Goal: Information Seeking & Learning: Learn about a topic

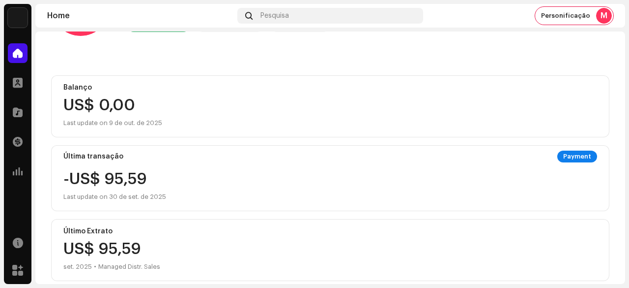
scroll to position [49, 0]
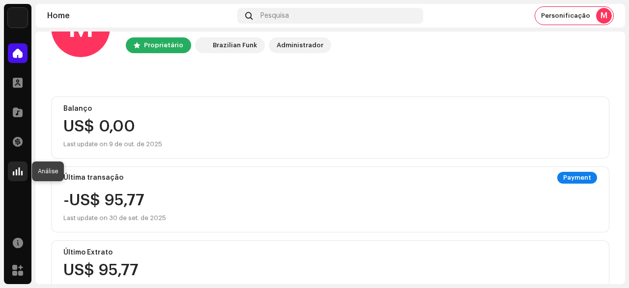
click at [19, 173] on span at bounding box center [18, 171] width 10 height 8
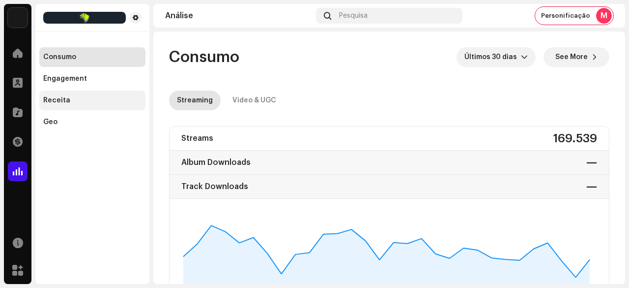
click at [78, 97] on div "Receita" at bounding box center [92, 100] width 98 height 8
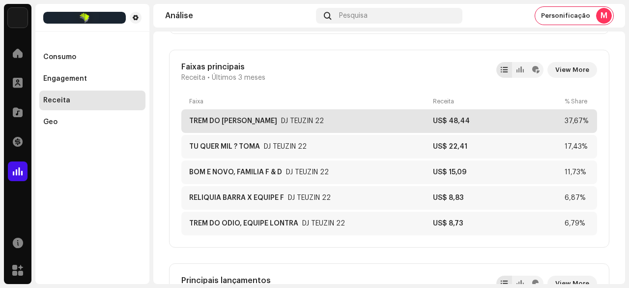
scroll to position [344, 0]
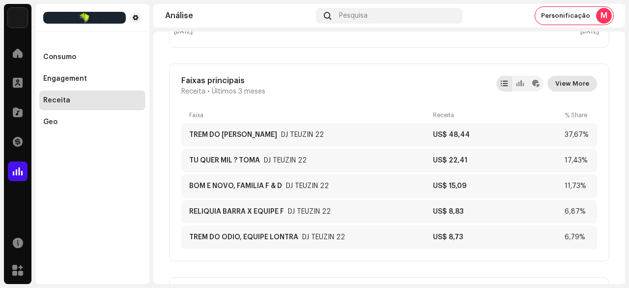
click at [577, 86] on span "View More" at bounding box center [572, 84] width 34 height 20
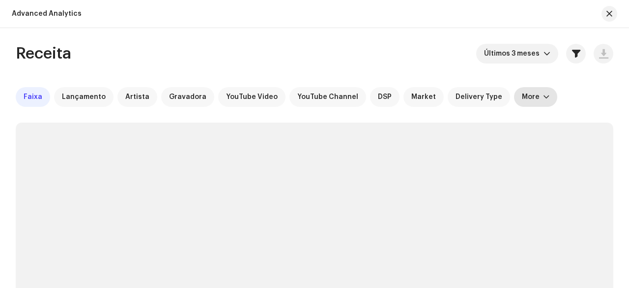
click at [522, 99] on div "More" at bounding box center [531, 97] width 18 height 8
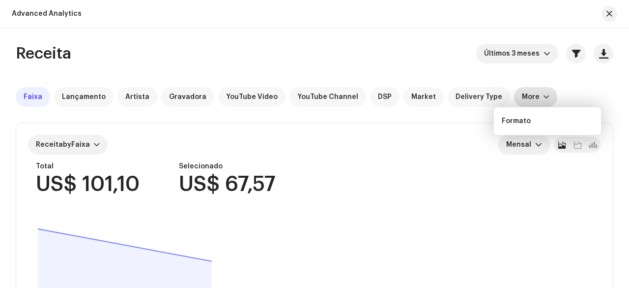
click at [522, 97] on div "More" at bounding box center [531, 97] width 18 height 8
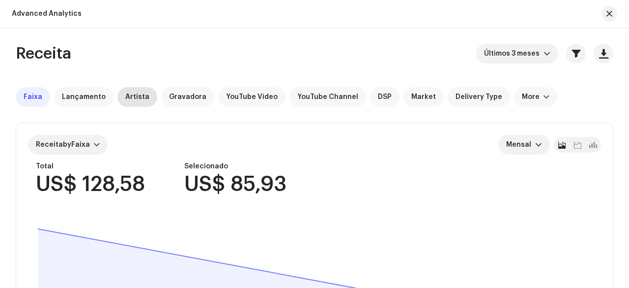
click at [134, 97] on span "Artista" at bounding box center [137, 97] width 24 height 8
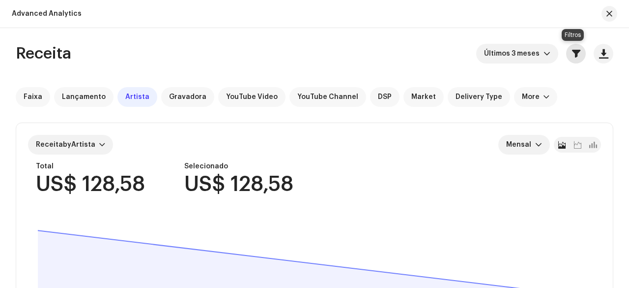
click at [574, 56] on span "button" at bounding box center [576, 54] width 8 height 8
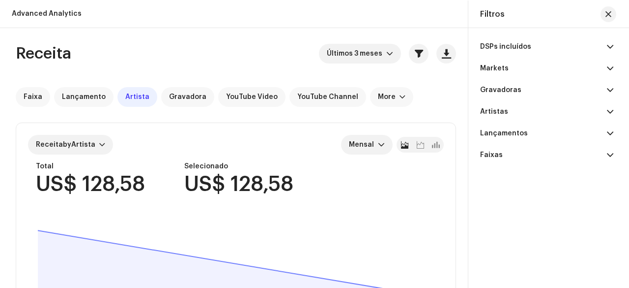
click at [576, 115] on p-accordion-header "Artistas" at bounding box center [546, 112] width 133 height 22
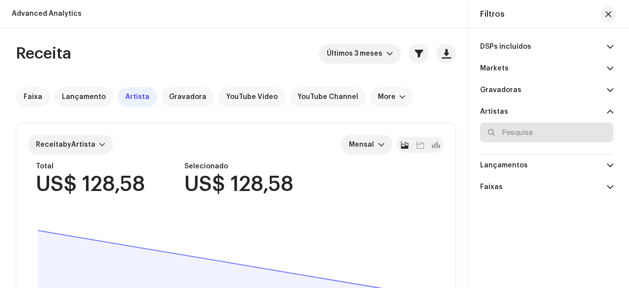
click at [533, 132] on input "text" at bounding box center [546, 132] width 133 height 20
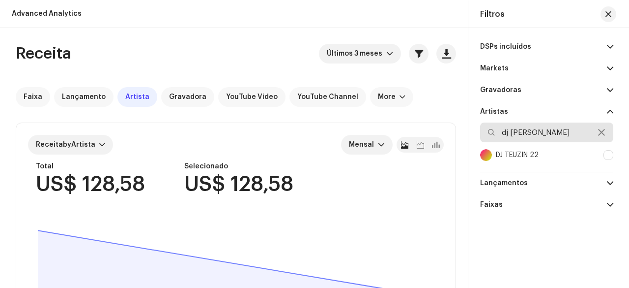
type input "dj [PERSON_NAME]"
click at [530, 152] on div "DJ TEUZIN 22" at bounding box center [517, 155] width 43 height 8
checkbox input "true"
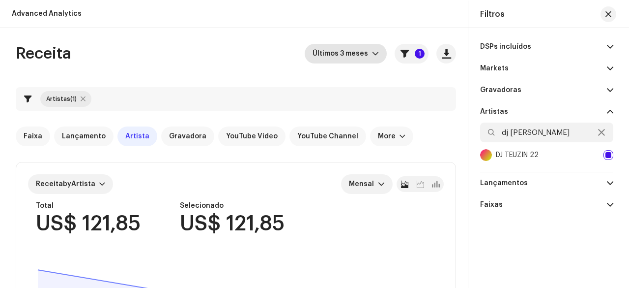
click at [342, 58] on span "Últimos 3 meses" at bounding box center [342, 54] width 59 height 20
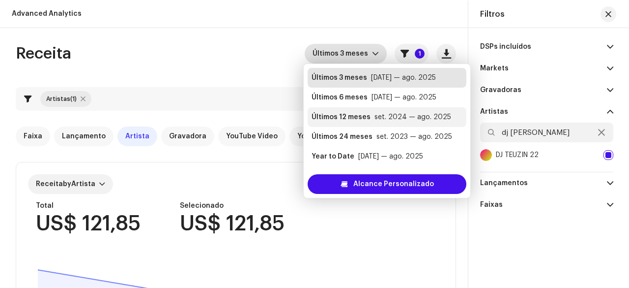
click at [366, 117] on div "Últimos 12 meses" at bounding box center [341, 117] width 59 height 10
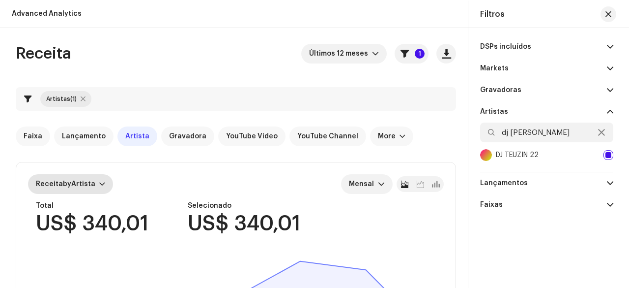
click at [99, 178] on div "Receita by Artista" at bounding box center [70, 184] width 85 height 20
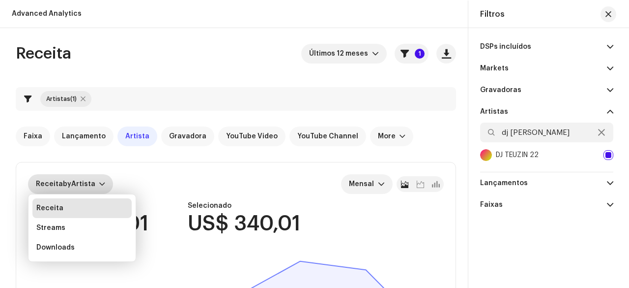
click at [6, 152] on div "Receita Últimos 12 meses 1 Artistas (1) Faixa Lançamento Artista Gravadora YouT…" at bounding box center [236, 273] width 472 height 458
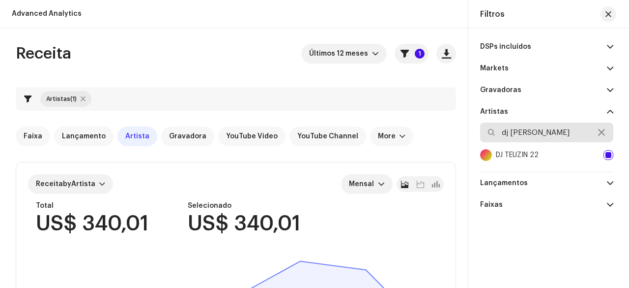
drag, startPoint x: 546, startPoint y: 134, endPoint x: 490, endPoint y: 138, distance: 56.7
click at [489, 138] on input "dj [PERSON_NAME]" at bounding box center [546, 132] width 133 height 20
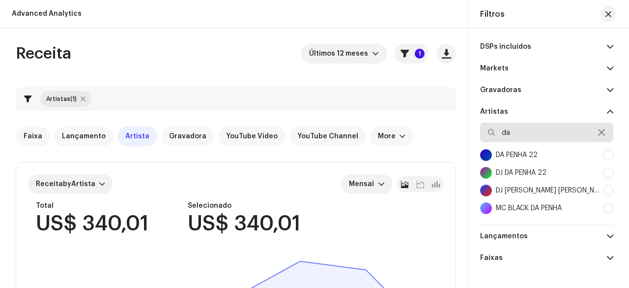
type input "da"
click at [541, 150] on div "DA PENHA 22" at bounding box center [546, 155] width 133 height 18
checkbox input "true"
click at [8, 138] on div "Receita Últimos 12 meses 1 Artistas (2) Faixa Lançamento Artista Gravadora YouT…" at bounding box center [236, 273] width 472 height 458
click at [598, 131] on icon at bounding box center [601, 132] width 7 height 8
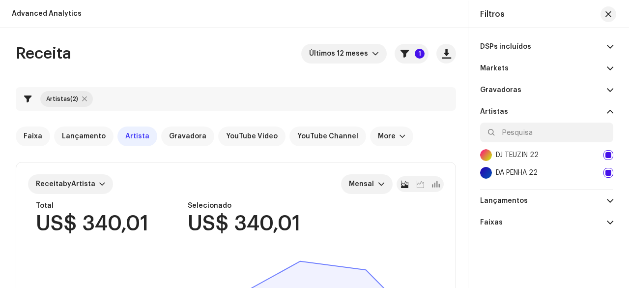
click at [607, 153] on div at bounding box center [609, 155] width 10 height 10
checkbox input "false"
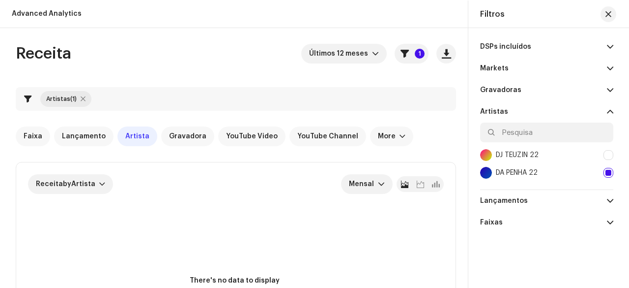
click at [405, 107] on div "Artistas (1)" at bounding box center [236, 99] width 440 height 24
click at [390, 92] on div "Artistas (1)" at bounding box center [236, 99] width 440 height 24
click at [606, 12] on span "button" at bounding box center [609, 14] width 6 height 8
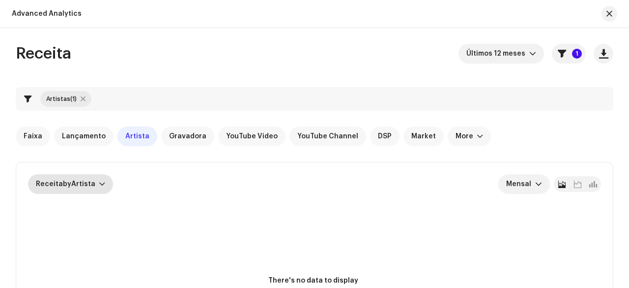
click at [99, 184] on div at bounding box center [102, 184] width 6 height 8
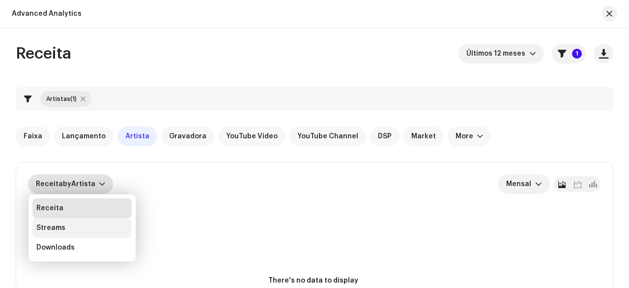
click at [61, 224] on div "Streams" at bounding box center [50, 228] width 29 height 8
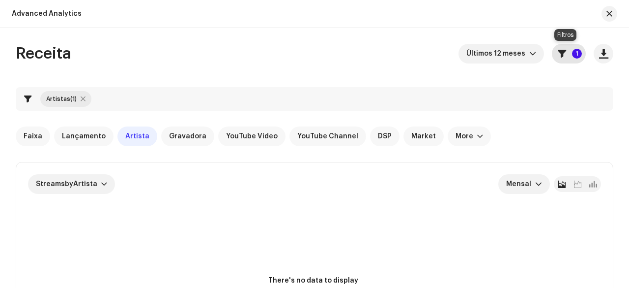
click at [578, 55] on p-badge "1" at bounding box center [577, 54] width 10 height 10
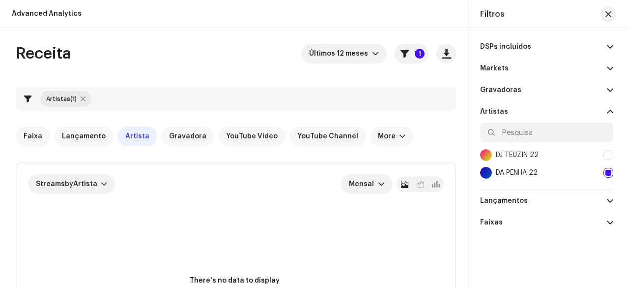
click at [610, 169] on div at bounding box center [609, 173] width 10 height 10
checkbox input "false"
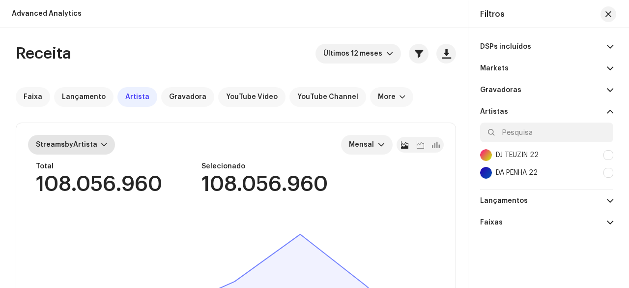
click at [103, 143] on div at bounding box center [104, 145] width 6 height 8
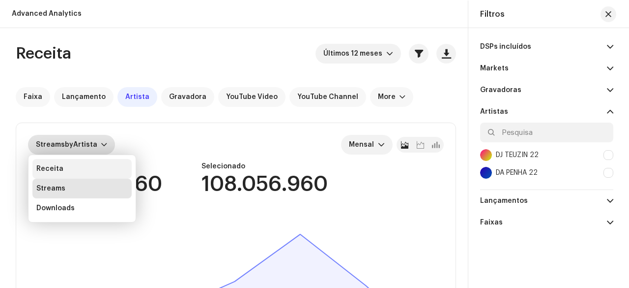
click at [54, 168] on div "Receita" at bounding box center [49, 169] width 27 height 8
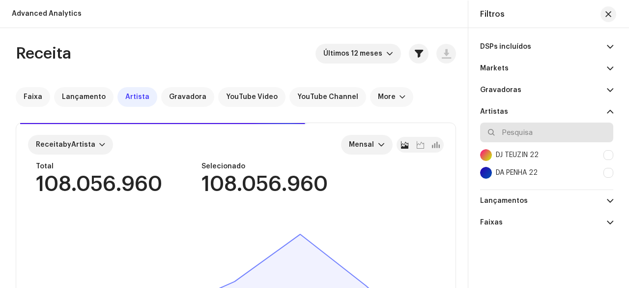
click at [513, 130] on input "text" at bounding box center [546, 132] width 133 height 20
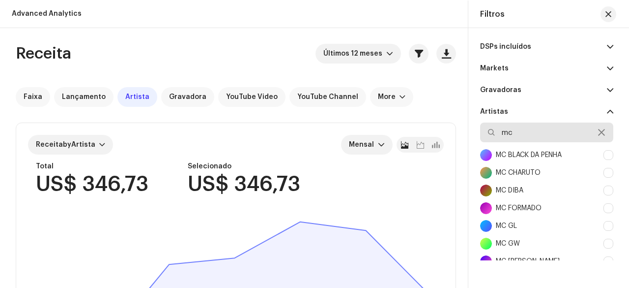
type input "mc"
click at [607, 153] on div at bounding box center [609, 155] width 10 height 10
checkbox input "true"
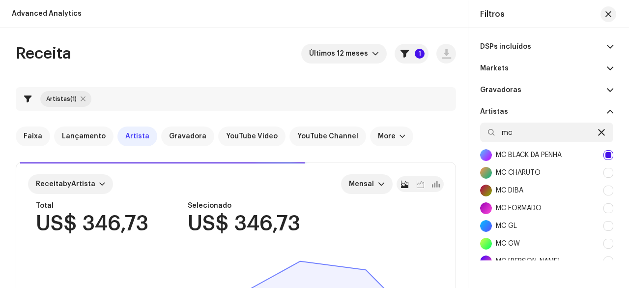
click at [598, 132] on icon at bounding box center [601, 132] width 7 height 8
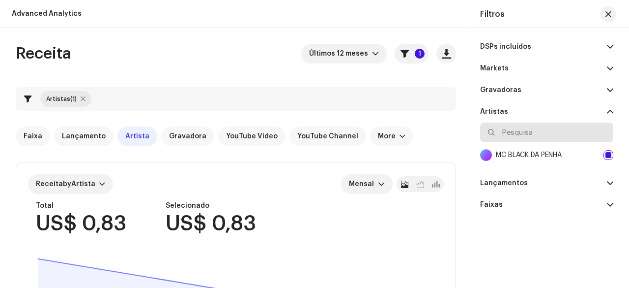
click at [550, 136] on input "text" at bounding box center [546, 132] width 133 height 20
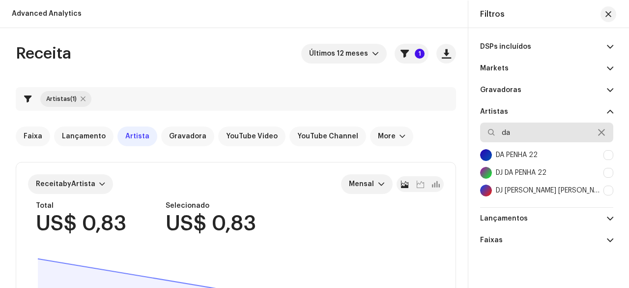
type input "da"
click at [609, 172] on div at bounding box center [609, 173] width 10 height 10
checkbox input "true"
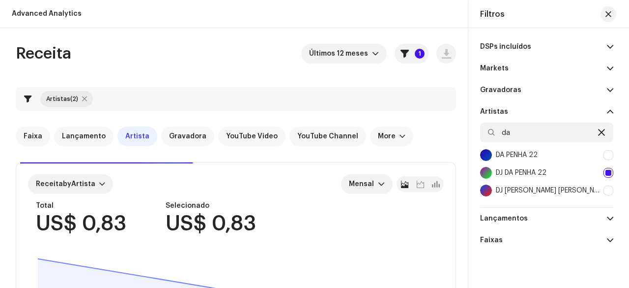
click at [602, 131] on icon at bounding box center [601, 132] width 7 height 8
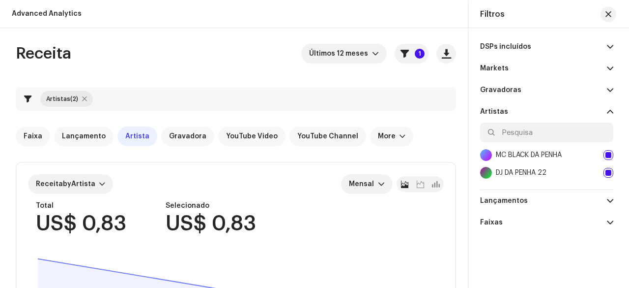
click at [608, 155] on div at bounding box center [609, 155] width 10 height 10
checkbox input "false"
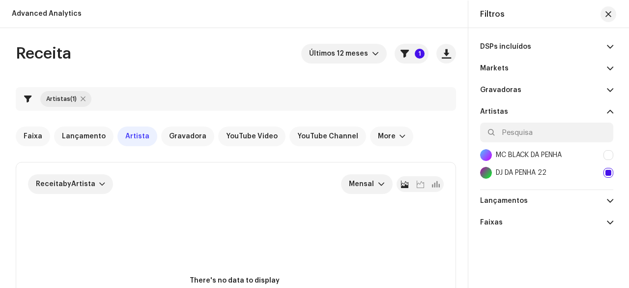
click at [538, 172] on div "DJ DA PENHA 22" at bounding box center [521, 173] width 51 height 8
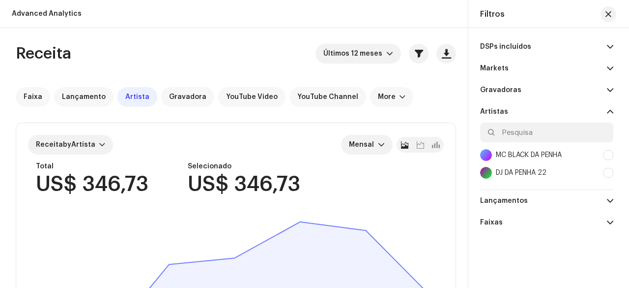
click at [530, 169] on div "DJ DA PENHA 22" at bounding box center [521, 173] width 51 height 8
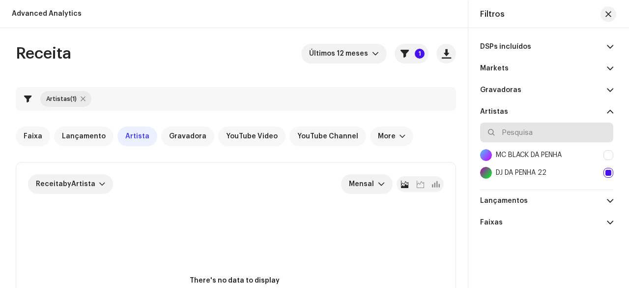
click at [530, 133] on input "text" at bounding box center [546, 132] width 133 height 20
click at [609, 173] on div at bounding box center [609, 173] width 10 height 10
checkbox input "false"
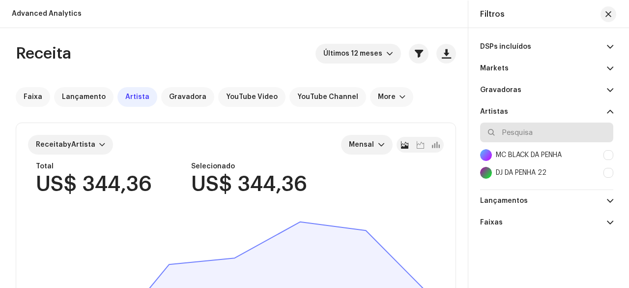
click at [516, 136] on input "text" at bounding box center [546, 132] width 133 height 20
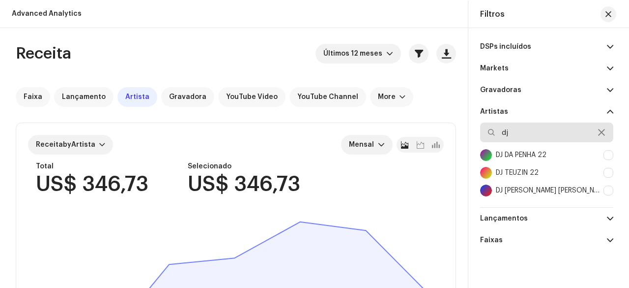
type input "dj"
click at [536, 186] on div "DJ [PERSON_NAME] [PERSON_NAME]" at bounding box center [549, 190] width 106 height 8
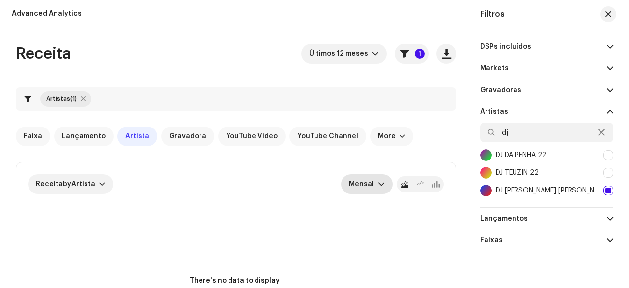
click at [367, 181] on span "Mensal" at bounding box center [363, 184] width 29 height 20
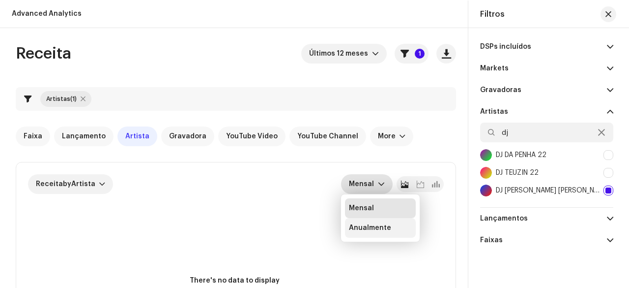
click at [380, 224] on div "Anualmente" at bounding box center [370, 228] width 42 height 10
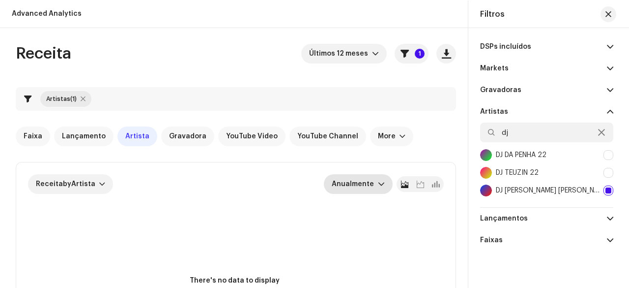
scroll to position [49, 0]
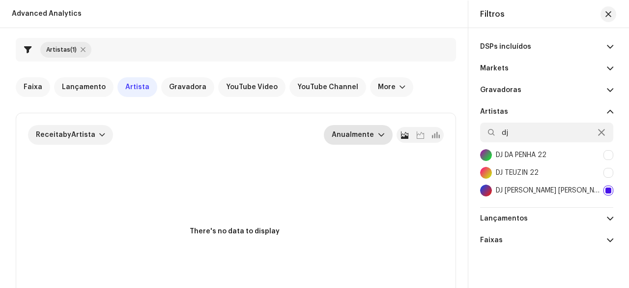
click at [607, 190] on div at bounding box center [609, 190] width 10 height 10
checkbox input "false"
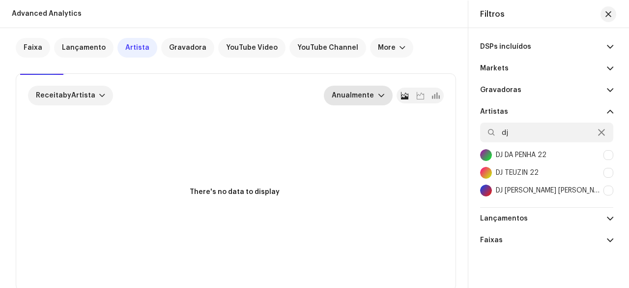
scroll to position [10, 0]
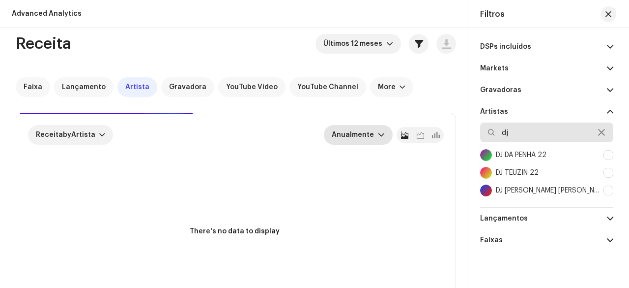
click at [524, 134] on input "dj" at bounding box center [546, 132] width 133 height 20
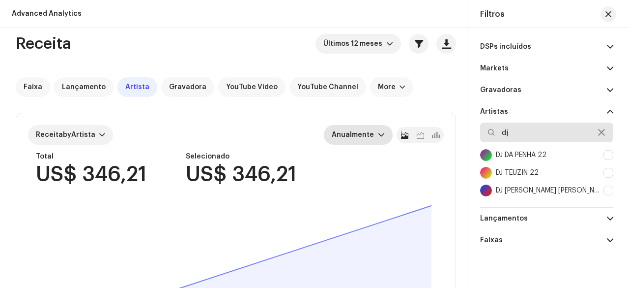
type input "d"
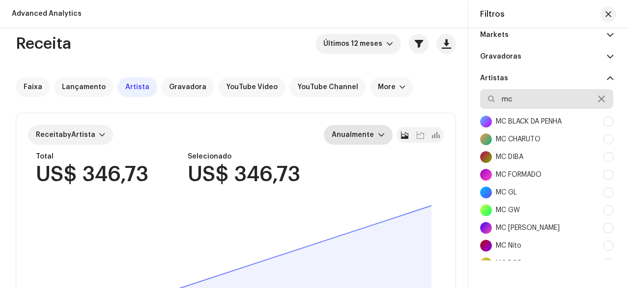
scroll to position [49, 0]
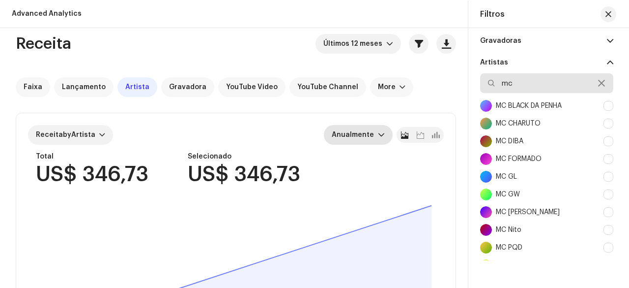
type input "mc"
click at [538, 158] on div "MC FORMADO" at bounding box center [519, 159] width 46 height 8
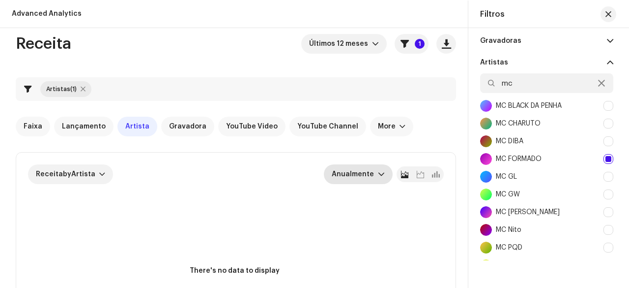
scroll to position [98, 0]
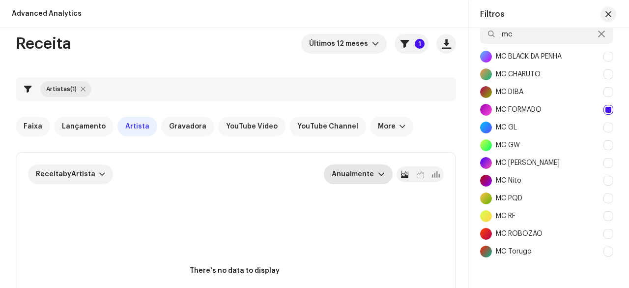
click at [606, 110] on div at bounding box center [609, 110] width 10 height 10
checkbox input "false"
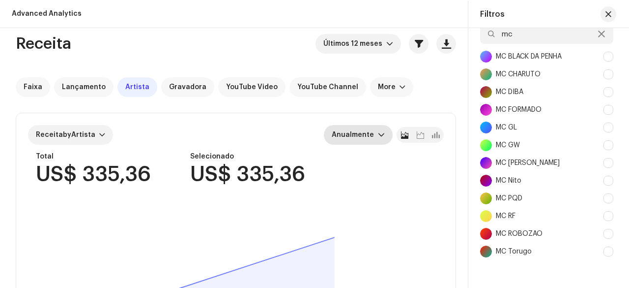
click at [519, 178] on div "MC Nito" at bounding box center [509, 180] width 26 height 8
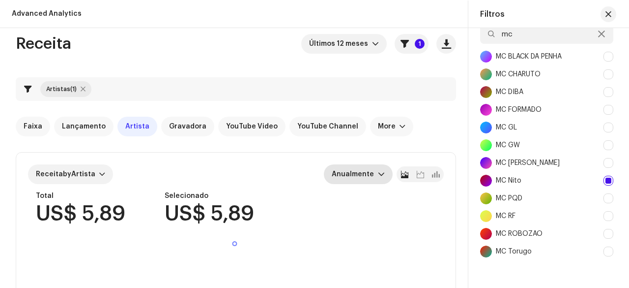
scroll to position [147, 0]
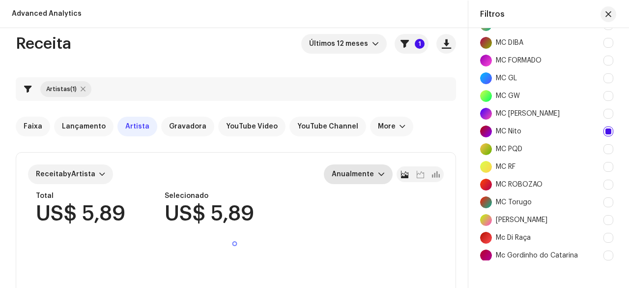
click at [609, 129] on div at bounding box center [609, 131] width 10 height 10
checkbox input "false"
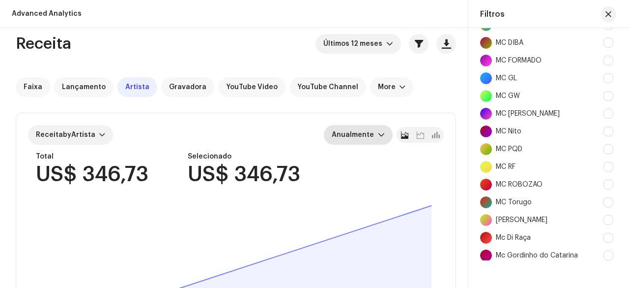
scroll to position [246, 0]
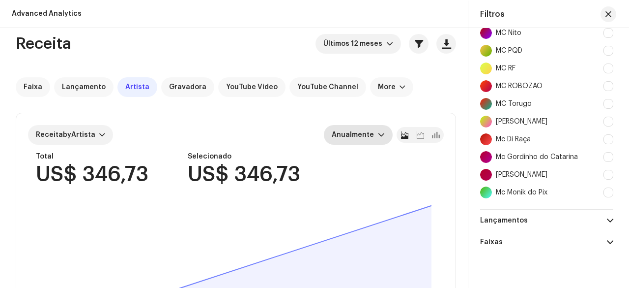
click at [523, 174] on div "[PERSON_NAME]" at bounding box center [522, 175] width 52 height 8
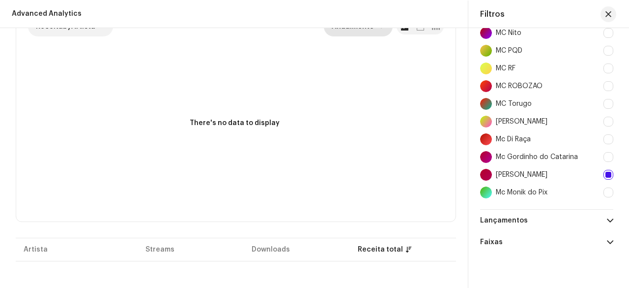
scroll to position [59, 0]
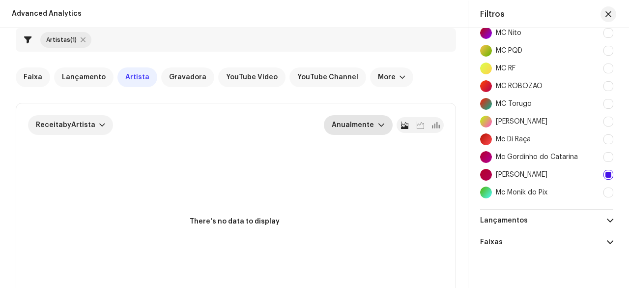
click at [371, 130] on span "Anualmente" at bounding box center [355, 125] width 46 height 20
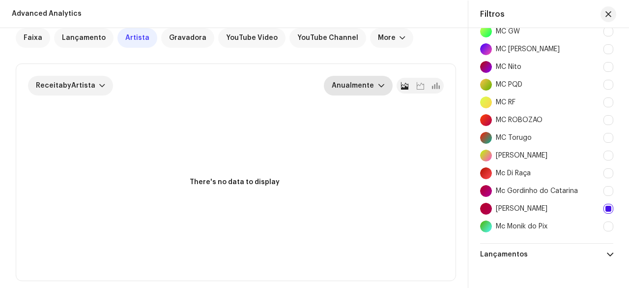
scroll to position [197, 0]
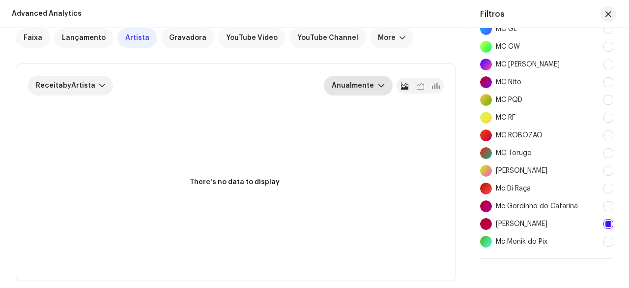
click at [609, 220] on div at bounding box center [609, 224] width 10 height 10
checkbox input "false"
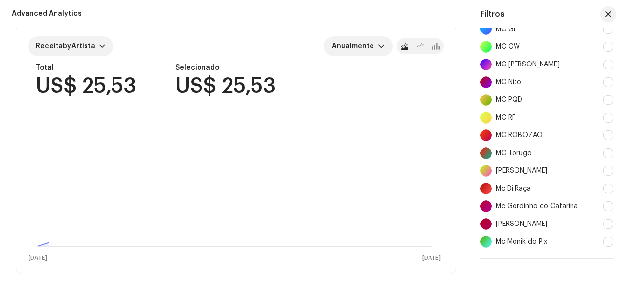
scroll to position [59, 0]
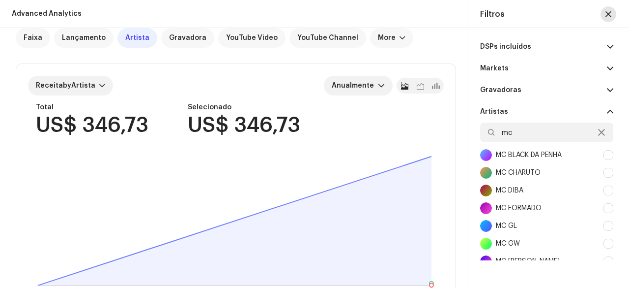
click at [607, 11] on span "button" at bounding box center [609, 14] width 6 height 8
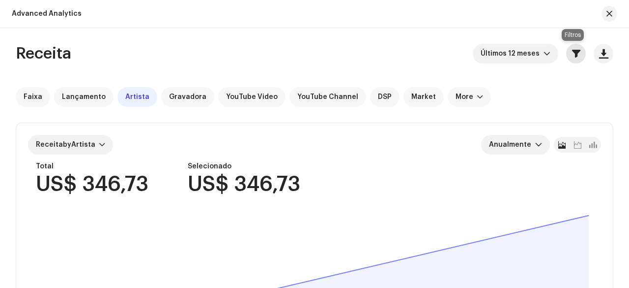
click at [572, 50] on span "button" at bounding box center [576, 54] width 8 height 8
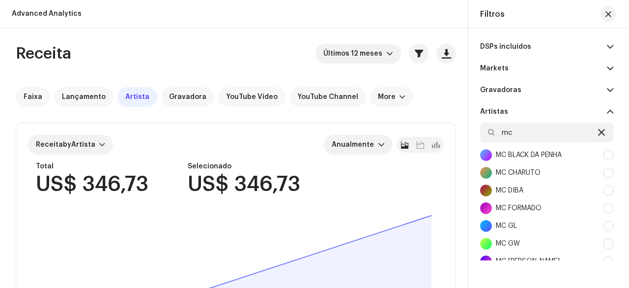
click at [598, 129] on icon at bounding box center [601, 132] width 7 height 8
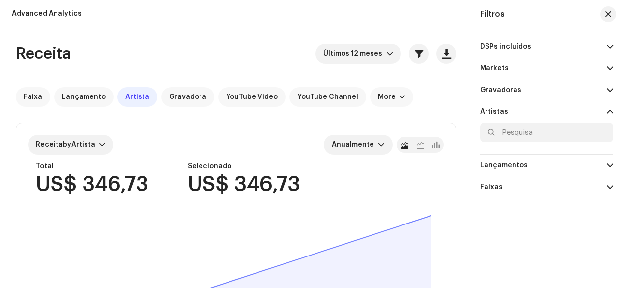
click at [608, 112] on span at bounding box center [610, 112] width 6 height 8
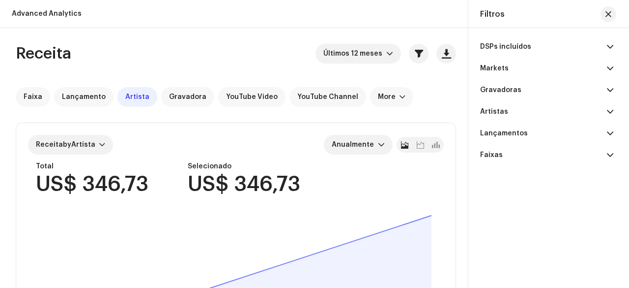
click at [609, 109] on span at bounding box center [610, 112] width 6 height 8
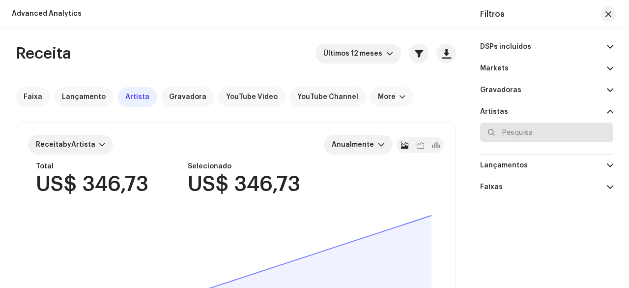
click at [515, 137] on input "text" at bounding box center [546, 132] width 133 height 20
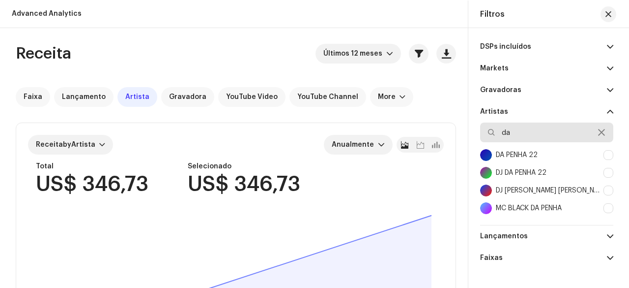
type input "da"
click at [535, 155] on div "DA PENHA 22" at bounding box center [517, 155] width 42 height 8
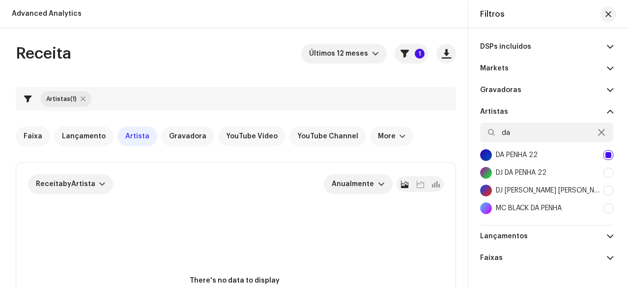
click at [604, 152] on div at bounding box center [609, 155] width 10 height 10
checkbox input "false"
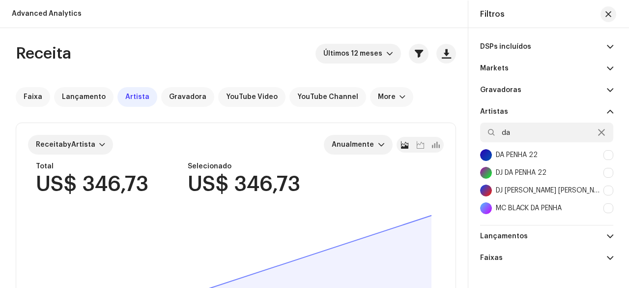
scroll to position [16, 0]
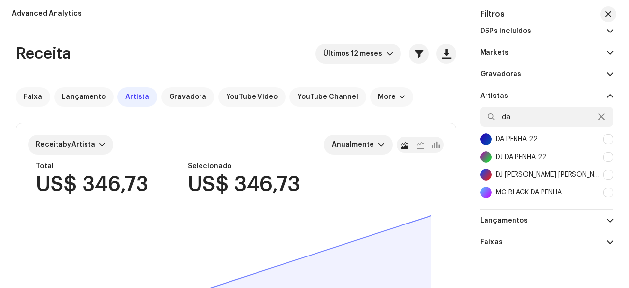
click at [541, 158] on div "DJ DA PENHA 22" at bounding box center [521, 157] width 51 height 8
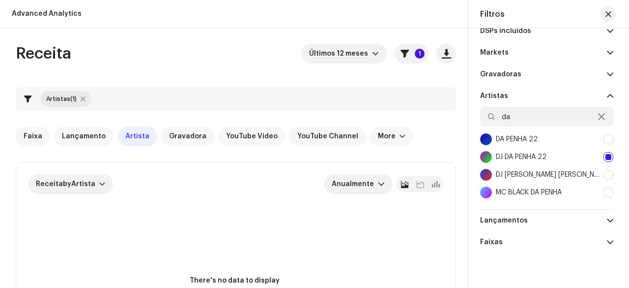
click at [606, 159] on div at bounding box center [609, 157] width 10 height 10
checkbox input "false"
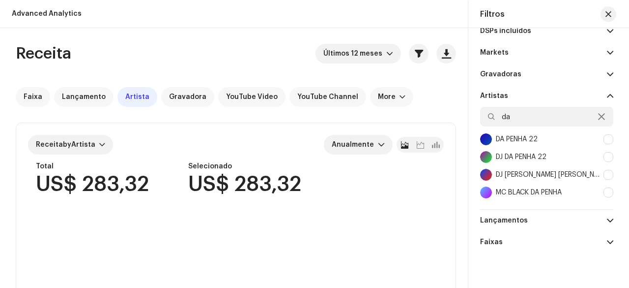
click at [544, 175] on div "DJ [PERSON_NAME] [PERSON_NAME]" at bounding box center [549, 175] width 106 height 8
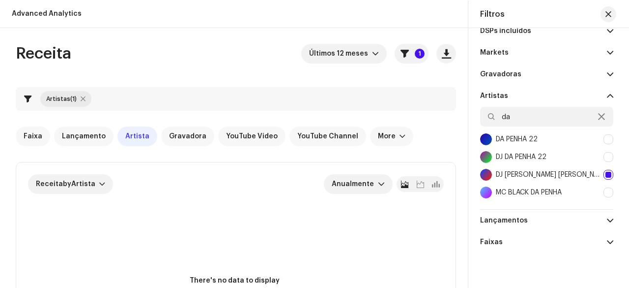
click at [609, 173] on div at bounding box center [609, 175] width 10 height 10
checkbox input "false"
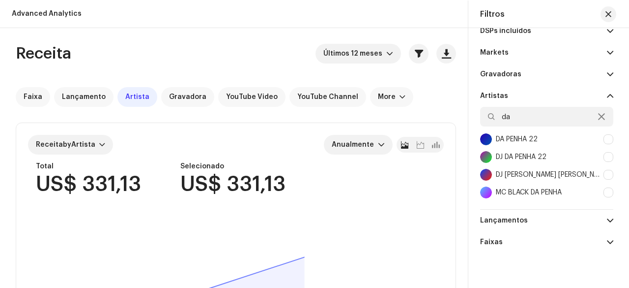
click at [539, 190] on div "MC BLACK DA PENHA" at bounding box center [529, 192] width 66 height 8
checkbox input "true"
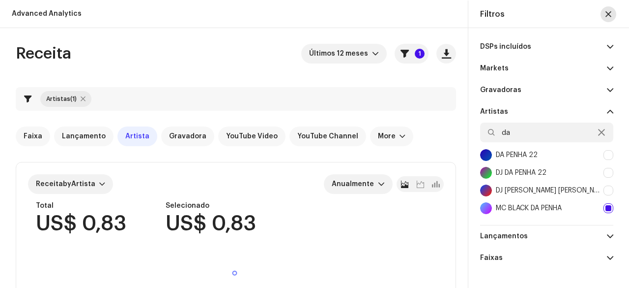
click at [608, 9] on button "button" at bounding box center [609, 14] width 16 height 16
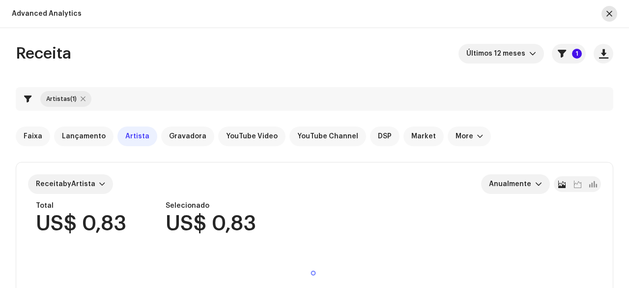
click at [608, 14] on span "button" at bounding box center [609, 14] width 6 height 8
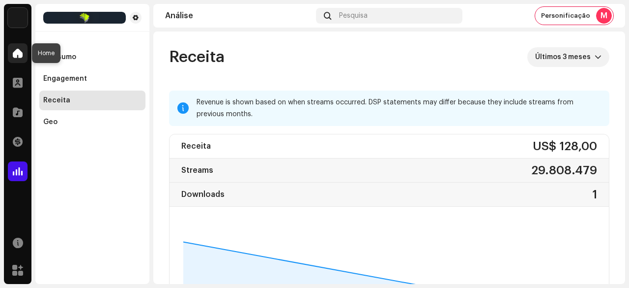
click at [12, 51] on div at bounding box center [18, 53] width 20 height 20
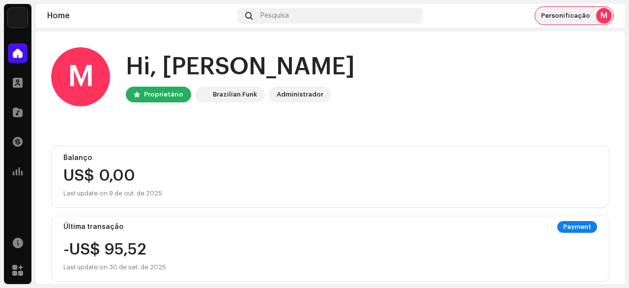
click at [583, 13] on span "Personificação" at bounding box center [565, 16] width 49 height 8
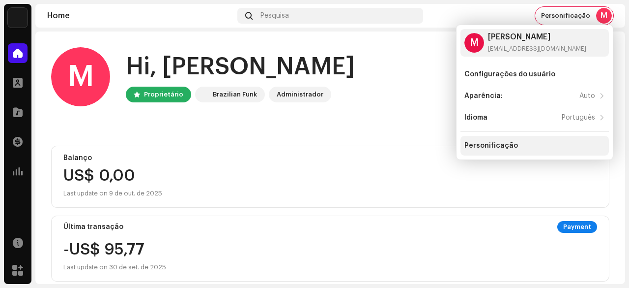
click at [483, 144] on div "Personificação" at bounding box center [491, 146] width 54 height 8
